Goal: Task Accomplishment & Management: Use online tool/utility

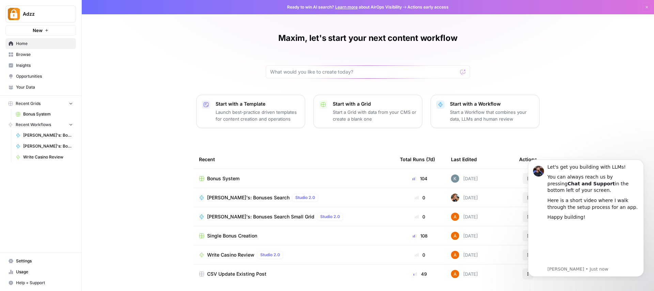
click at [244, 180] on div "Bonus System" at bounding box center [294, 178] width 190 height 7
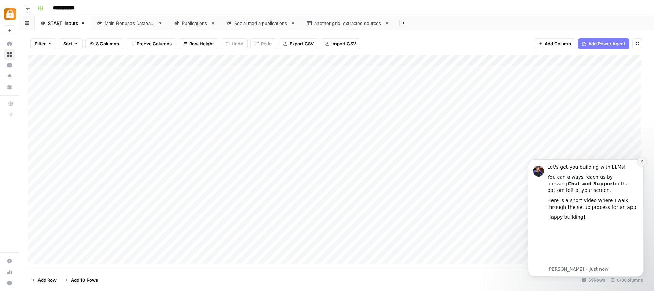
click at [642, 162] on icon "Dismiss notification" at bounding box center [643, 162] width 4 height 4
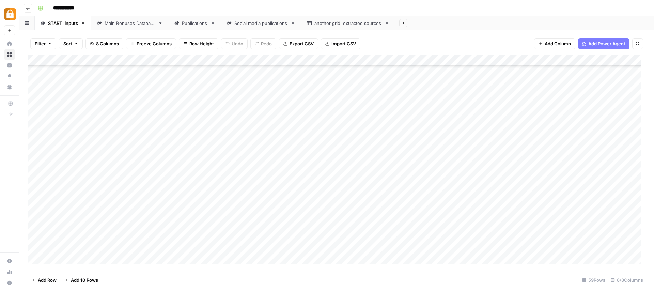
scroll to position [497, 0]
click at [73, 260] on div "Add Column" at bounding box center [337, 162] width 619 height 214
click at [423, 258] on div "Add Column" at bounding box center [337, 162] width 619 height 214
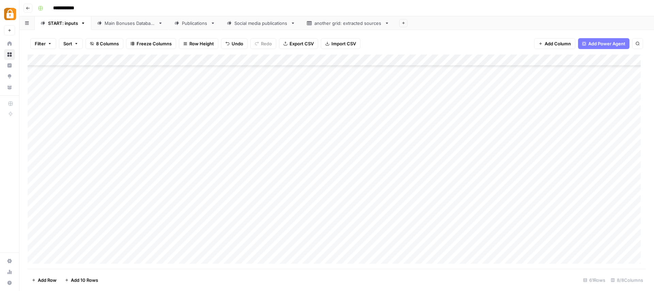
scroll to position [520, 0]
click at [185, 246] on div "Add Column" at bounding box center [337, 162] width 619 height 214
type textarea "**********"
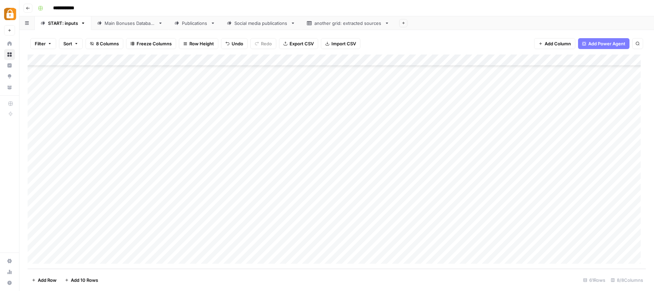
click at [487, 247] on div "Add Column" at bounding box center [337, 162] width 619 height 214
click at [370, 247] on div "Add Column" at bounding box center [337, 162] width 619 height 214
type textarea "***"
click at [314, 246] on div "Add Column" at bounding box center [337, 162] width 619 height 214
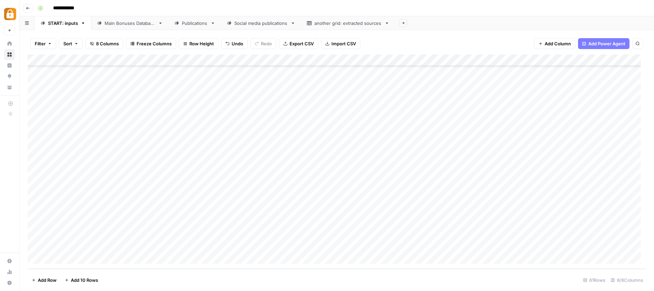
click at [149, 248] on div "Add Column" at bounding box center [337, 162] width 619 height 214
click at [139, 247] on div "Add Column" at bounding box center [337, 162] width 619 height 214
click at [120, 286] on button "e-mail" at bounding box center [115, 285] width 19 height 8
click at [523, 277] on footer "Add Row Add 10 Rows 61 Rows 8/8 Columns" at bounding box center [337, 280] width 619 height 22
click at [122, 25] on div "Main Bonuses Database" at bounding box center [130, 23] width 51 height 7
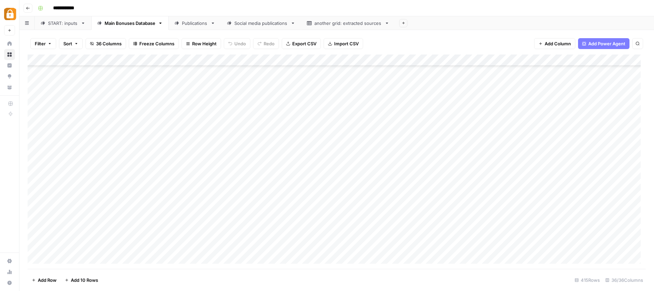
scroll to position [4623, 0]
drag, startPoint x: 332, startPoint y: 59, endPoint x: 370, endPoint y: 59, distance: 38.5
click at [370, 59] on div "Add Column" at bounding box center [337, 162] width 619 height 214
drag, startPoint x: 370, startPoint y: 59, endPoint x: 356, endPoint y: 64, distance: 15.4
click at [356, 64] on div "Add Column" at bounding box center [337, 162] width 619 height 214
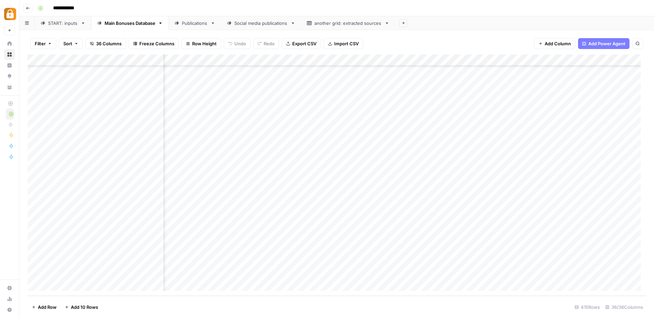
scroll to position [4596, 85]
